Goal: Task Accomplishment & Management: Manage account settings

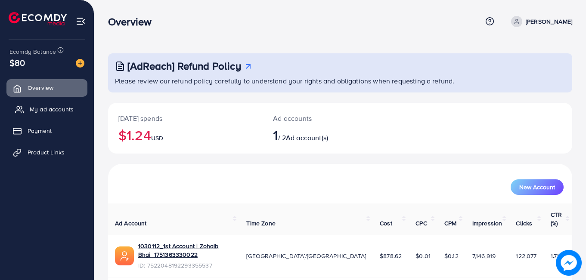
click at [48, 107] on span "My ad accounts" at bounding box center [52, 109] width 44 height 9
